Goal: Task Accomplishment & Management: Use online tool/utility

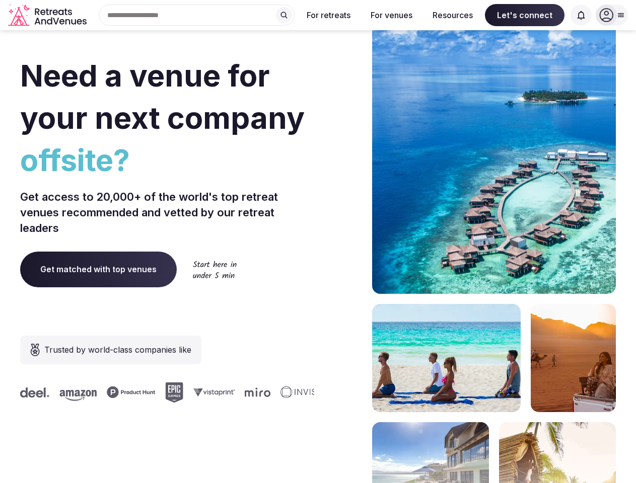
click at [318, 242] on div "Need a venue for your next company offsite? Get access to 20,000+ of the world'…" at bounding box center [318, 301] width 596 height 607
click at [197, 15] on div "Search Popular Destinations [GEOGRAPHIC_DATA], [GEOGRAPHIC_DATA] [GEOGRAPHIC_DA…" at bounding box center [193, 15] width 204 height 21
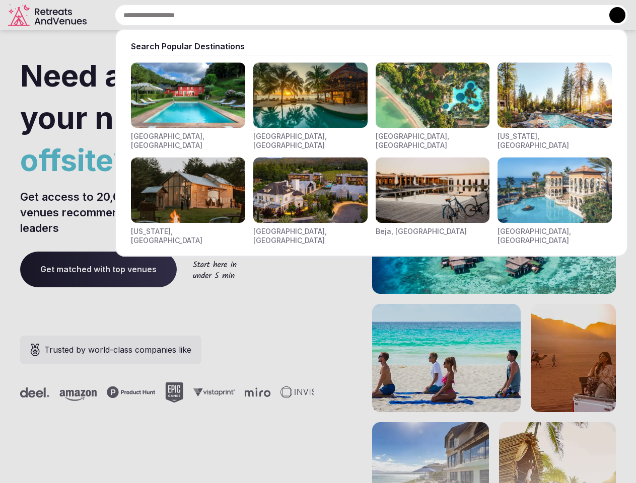
click at [284, 15] on input "text" at bounding box center [371, 15] width 513 height 21
click at [329, 15] on input "text" at bounding box center [371, 15] width 513 height 21
click at [391, 15] on input "text" at bounding box center [371, 15] width 513 height 21
click at [453, 15] on input "text" at bounding box center [371, 15] width 513 height 21
click at [525, 15] on input "text" at bounding box center [371, 15] width 513 height 21
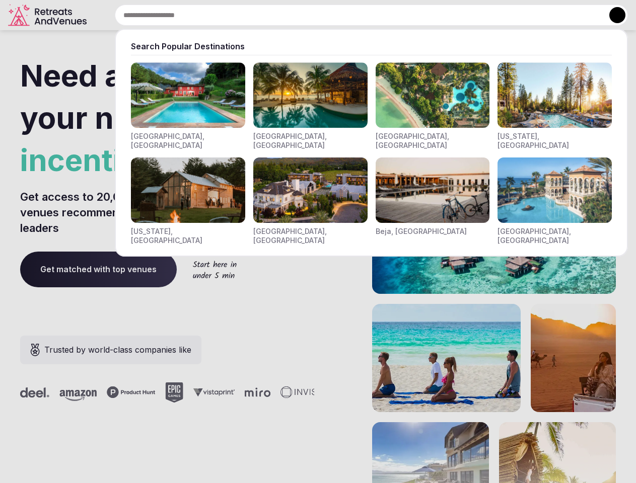
click at [581, 15] on input "text" at bounding box center [371, 15] width 513 height 21
click at [612, 15] on button at bounding box center [617, 15] width 16 height 16
